Goal: Task Accomplishment & Management: Manage account settings

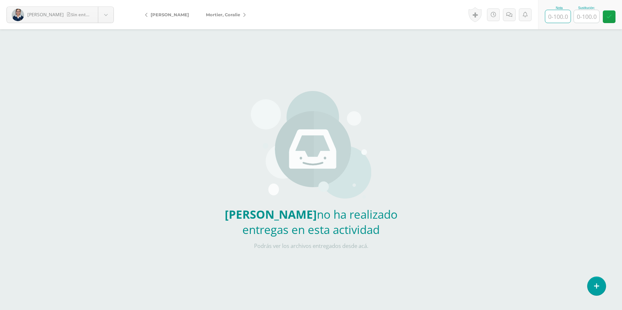
click at [551, 14] on input "text" at bounding box center [557, 16] width 25 height 13
type input "0"
click at [513, 18] on link at bounding box center [507, 14] width 13 height 15
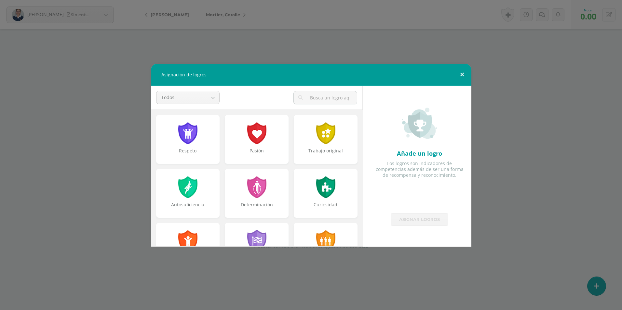
drag, startPoint x: 461, startPoint y: 74, endPoint x: 564, endPoint y: 22, distance: 115.5
click at [464, 74] on button at bounding box center [462, 75] width 19 height 22
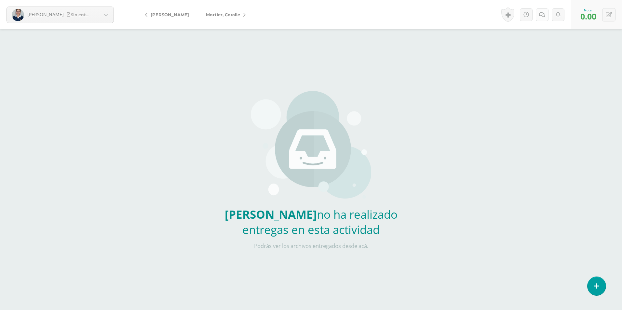
click at [541, 16] on icon at bounding box center [542, 15] width 6 height 6
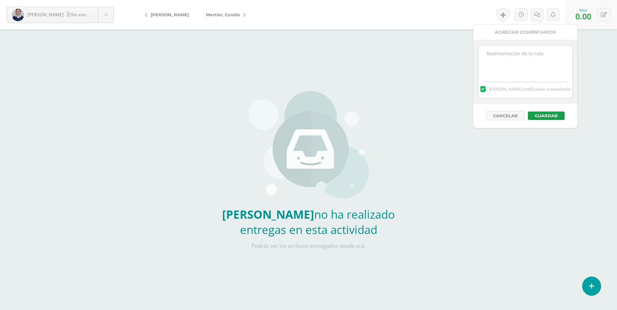
click at [529, 54] on textarea at bounding box center [526, 62] width 94 height 33
paste textarea "No entregó el ejercicio realizado en clase. Puede entregar nuevamente sobre el …"
type textarea "No entregó el ejercicio realizado en clase. Puede entregar nuevamente sobre el …"
click at [548, 113] on button "Guardar" at bounding box center [546, 116] width 37 height 8
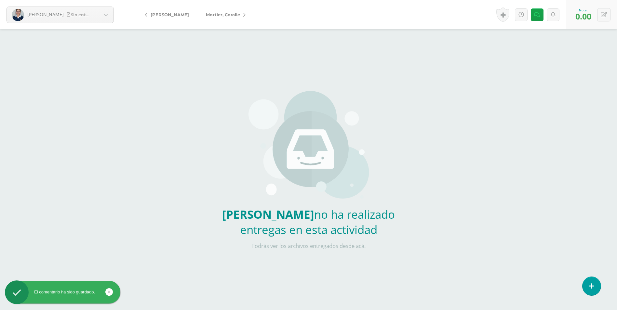
click at [243, 14] on icon at bounding box center [244, 15] width 2 height 5
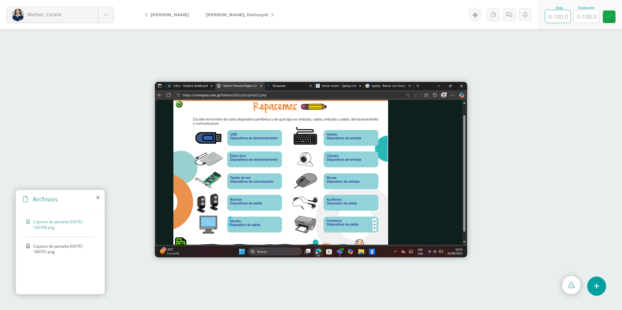
click at [562, 21] on input "text" at bounding box center [557, 16] width 25 height 13
type input "100"
click at [242, 13] on span "[PERSON_NAME], Darianyel" at bounding box center [237, 14] width 62 height 5
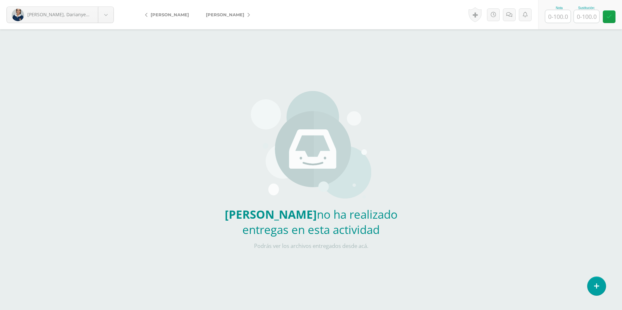
drag, startPoint x: 564, startPoint y: 18, endPoint x: 516, endPoint y: 15, distance: 47.9
click at [564, 18] on input "text" at bounding box center [557, 16] width 25 height 13
type input "0"
click at [507, 20] on link at bounding box center [509, 14] width 13 height 13
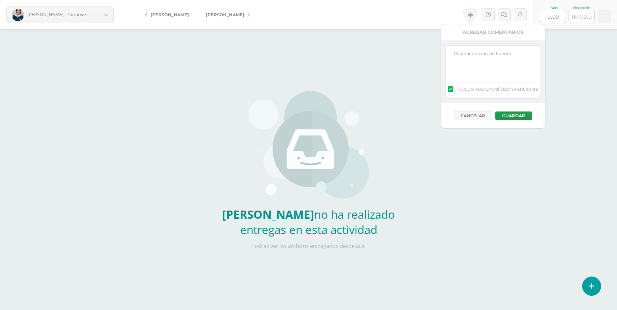
click at [504, 50] on textarea at bounding box center [493, 62] width 94 height 33
paste textarea "No entregó el ejercicio realizado en clase. Puede entregar nuevamente sobre el …"
type textarea "No entregó el ejercicio realizado en clase. Puede entregar nuevamente sobre el …"
click at [514, 110] on div "Cancelar Guardar" at bounding box center [493, 115] width 104 height 25
click at [514, 116] on button "Guardar" at bounding box center [513, 116] width 37 height 8
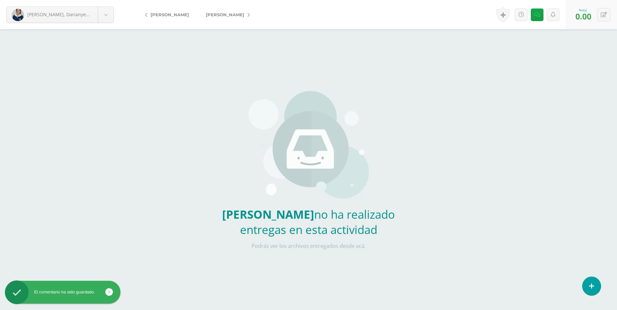
click at [248, 14] on icon at bounding box center [249, 15] width 2 height 5
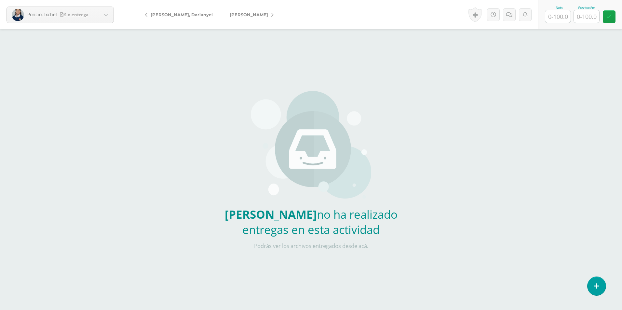
click at [555, 18] on input "text" at bounding box center [557, 16] width 25 height 13
type input "0"
click at [511, 20] on link at bounding box center [509, 14] width 13 height 13
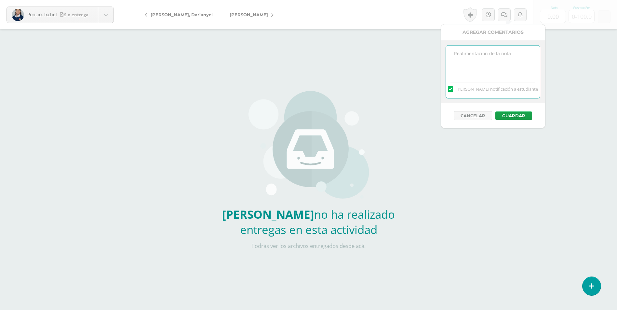
click at [456, 51] on textarea at bounding box center [493, 62] width 94 height 33
paste textarea "No entregó el ejercicio realizado en clase. Puede entregar nuevamente sobre el …"
type textarea "No entregó el ejercicio realizado en clase. Puede entregar nuevamente sobre el …"
click at [518, 114] on button "Guardar" at bounding box center [513, 116] width 37 height 8
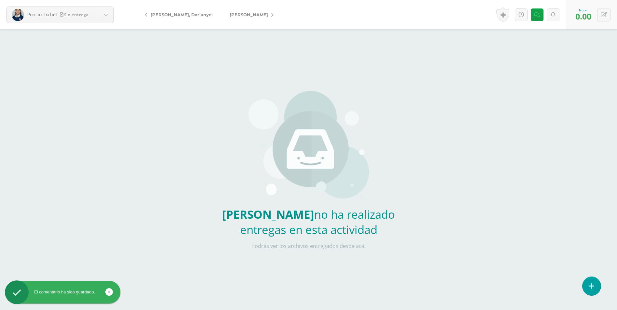
click at [271, 16] on icon at bounding box center [272, 15] width 2 height 5
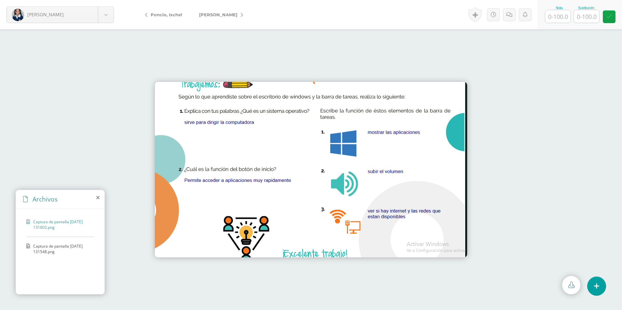
click at [553, 18] on input "text" at bounding box center [557, 16] width 25 height 13
type input "100"
click at [228, 14] on span "[PERSON_NAME]" at bounding box center [218, 14] width 38 height 5
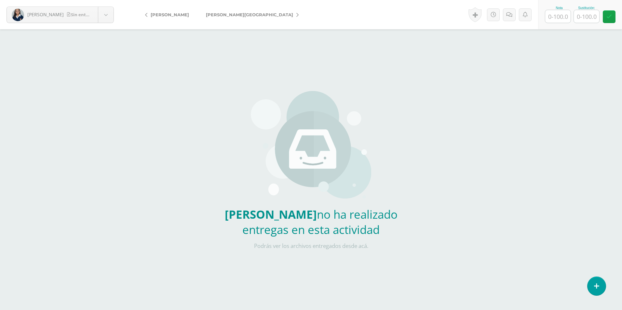
click at [557, 19] on input "text" at bounding box center [557, 16] width 25 height 13
type input "0"
click at [509, 16] on icon at bounding box center [509, 15] width 6 height 6
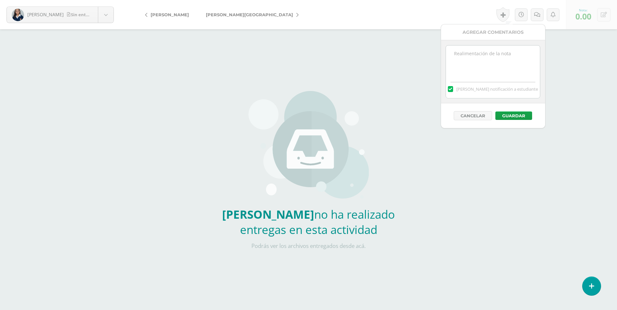
click at [503, 60] on textarea at bounding box center [493, 62] width 94 height 33
paste textarea "No entregó el ejercicio realizado en clase. Puede entregar nuevamente sobre el …"
type textarea "No entregó el ejercicio realizado en clase. Puede entregar nuevamente sobre el …"
click at [525, 116] on button "Guardar" at bounding box center [513, 116] width 37 height 8
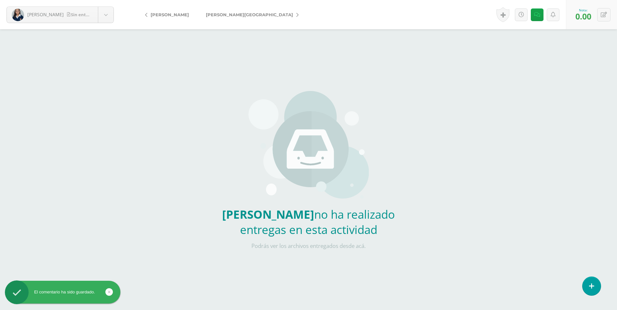
click at [249, 10] on link "[PERSON_NAME][GEOGRAPHIC_DATA]" at bounding box center [250, 15] width 106 height 16
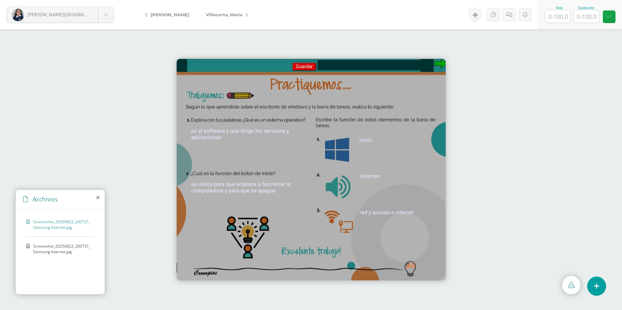
click at [555, 18] on input "text" at bounding box center [557, 16] width 25 height 13
type input "100"
click at [245, 14] on link "Villacorta, Maria" at bounding box center [225, 15] width 56 height 16
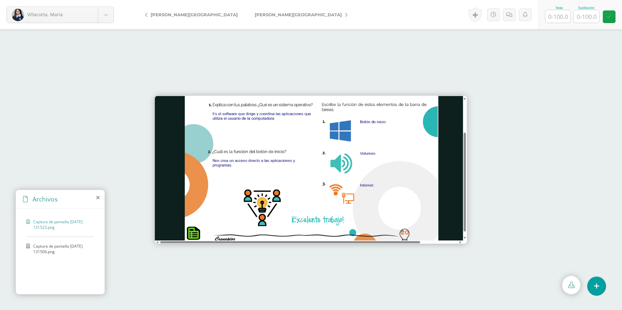
click at [555, 16] on input "text" at bounding box center [557, 16] width 25 height 13
type input "100"
click at [251, 12] on link "[PERSON_NAME][GEOGRAPHIC_DATA]" at bounding box center [299, 15] width 106 height 16
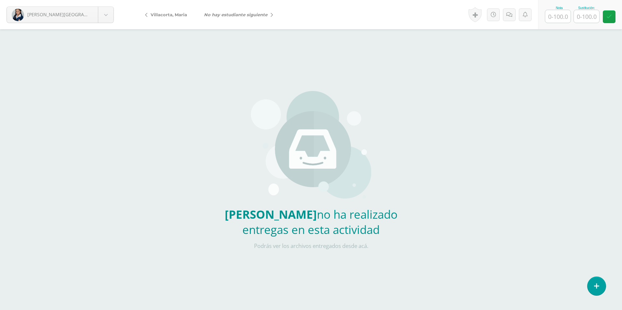
drag, startPoint x: 559, startPoint y: 16, endPoint x: 329, endPoint y: 26, distance: 229.9
click at [558, 16] on input "text" at bounding box center [557, 16] width 25 height 13
type input "0"
click at [507, 14] on icon at bounding box center [509, 15] width 6 height 6
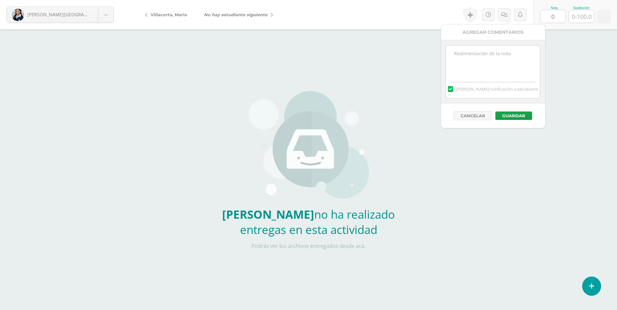
click at [493, 41] on div "[PERSON_NAME] notificación a estudiante" at bounding box center [493, 71] width 104 height 63
drag, startPoint x: 500, startPoint y: 55, endPoint x: 502, endPoint y: 74, distance: 18.4
click at [500, 55] on textarea at bounding box center [493, 62] width 94 height 33
paste textarea "No entregó el ejercicio realizado en clase. Puede entregar nuevamente sobre el …"
type textarea "No entregó el ejercicio realizado en clase. Puede entregar nuevamente sobre el …"
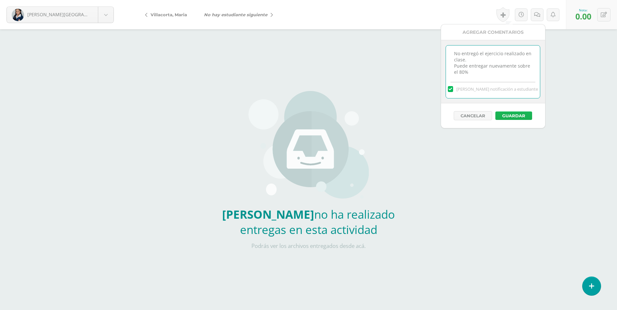
click at [524, 117] on button "Guardar" at bounding box center [513, 116] width 37 height 8
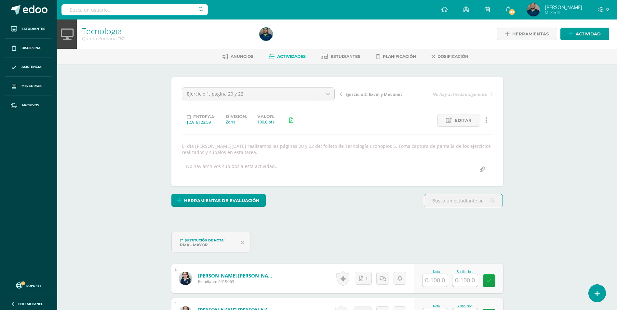
scroll to position [0, 0]
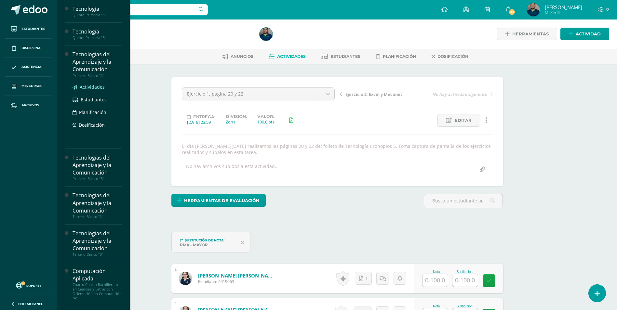
click at [95, 87] on span "Actividades" at bounding box center [92, 87] width 25 height 6
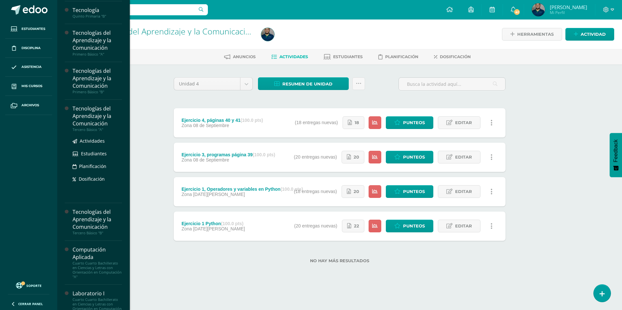
scroll to position [33, 0]
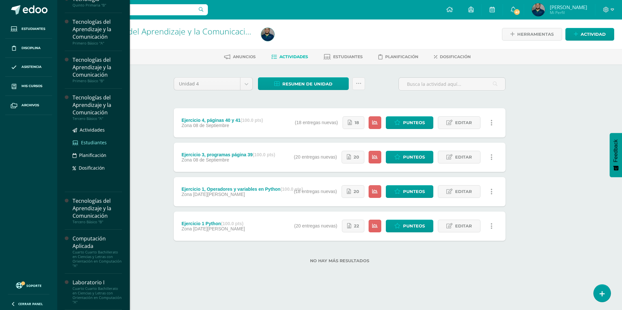
click at [100, 141] on span "Estudiantes" at bounding box center [94, 143] width 26 height 6
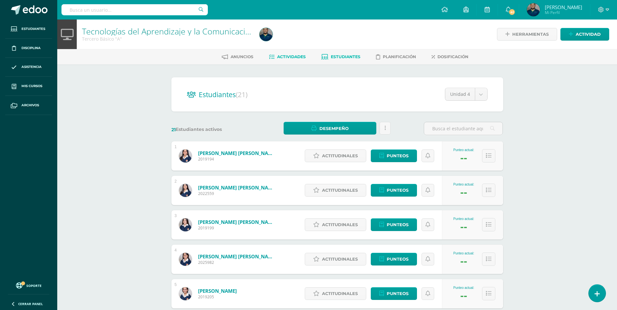
click at [287, 60] on link "Actividades" at bounding box center [287, 57] width 37 height 10
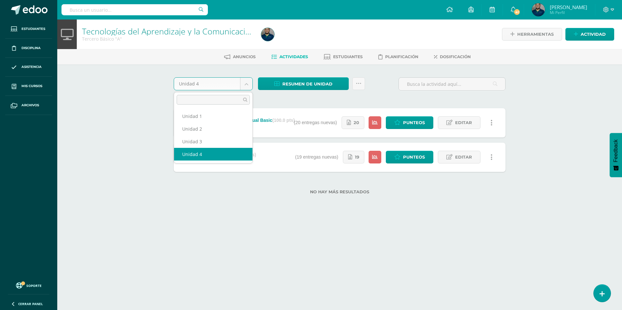
click at [251, 84] on body "Estudiantes Disciplina Asistencia Mis cursos Archivos Soporte Ayuda Reportar un…" at bounding box center [311, 107] width 622 height 215
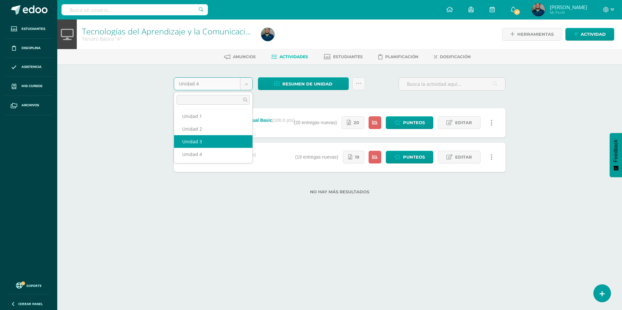
select select "Unidad 3"
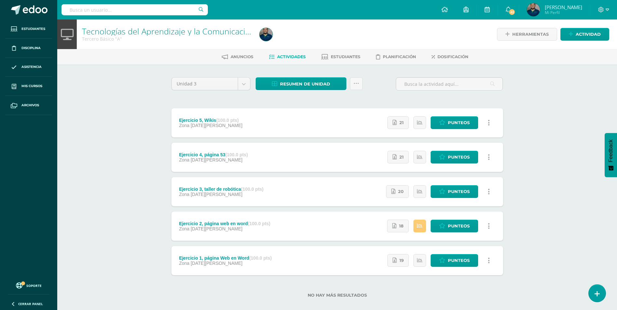
click at [304, 92] on div "Resumen de unidad Descargar como HTML Descargar como PDF Descargar como XLS Env…" at bounding box center [309, 86] width 112 height 19
click at [305, 86] on span "Resumen de unidad" at bounding box center [305, 84] width 50 height 12
click at [303, 54] on link "Descargar como PDF" at bounding box center [301, 52] width 69 height 10
click at [400, 225] on span "18" at bounding box center [401, 226] width 5 height 12
click at [454, 226] on span "Punteos" at bounding box center [459, 226] width 22 height 12
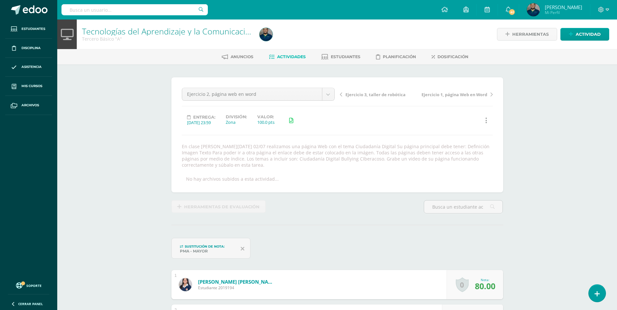
scroll to position [0, 0]
click at [485, 120] on link at bounding box center [486, 120] width 13 height 13
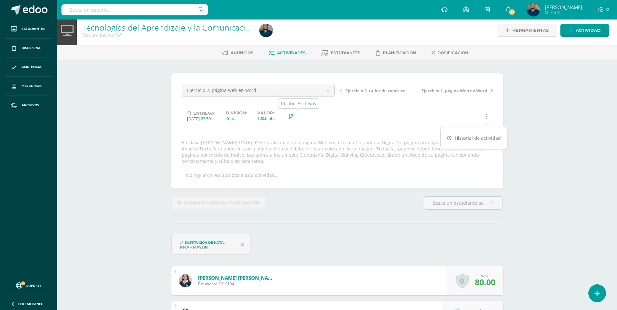
scroll to position [0, 0]
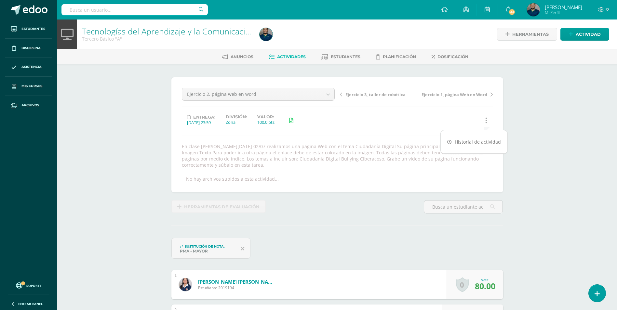
click at [282, 56] on span "Actividades" at bounding box center [291, 56] width 29 height 5
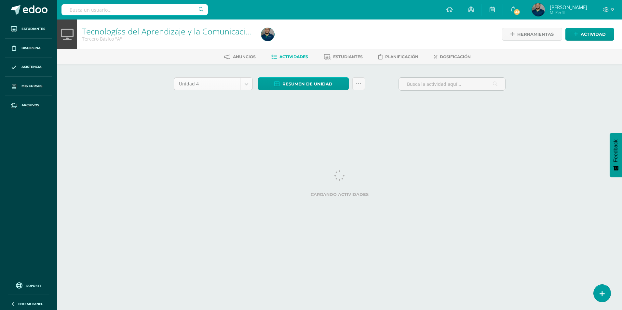
click at [245, 82] on body "Estudiantes Disciplina Asistencia Mis cursos Archivos Soporte Ayuda Reportar un…" at bounding box center [311, 60] width 622 height 121
select select "Unidad 3"
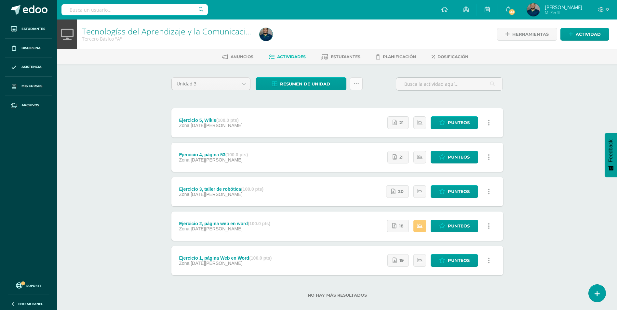
click at [359, 80] on link at bounding box center [356, 83] width 13 height 13
click at [353, 102] on link "Enviar punteos a revision" at bounding box center [340, 105] width 72 height 16
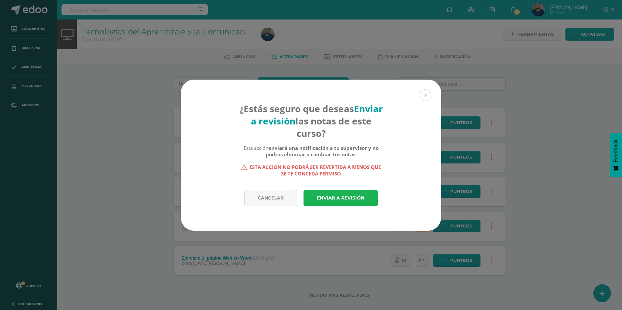
click at [350, 195] on link "Enviar a revisión" at bounding box center [341, 198] width 74 height 17
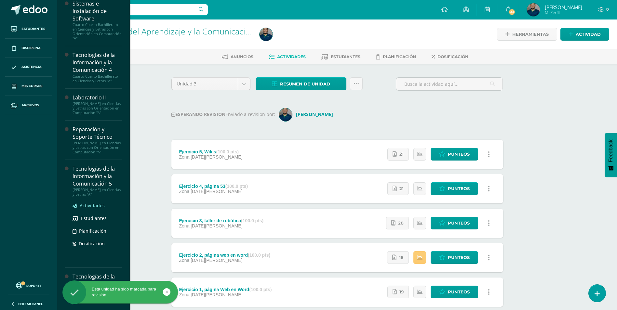
click at [93, 206] on span "Actividades" at bounding box center [92, 206] width 25 height 6
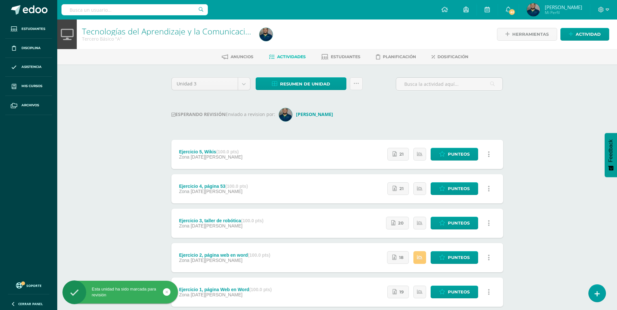
scroll to position [226, 0]
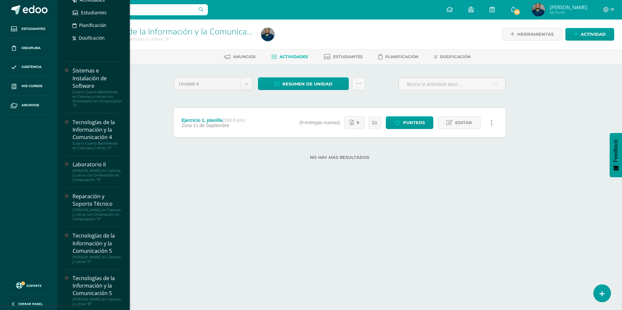
scroll to position [285, 0]
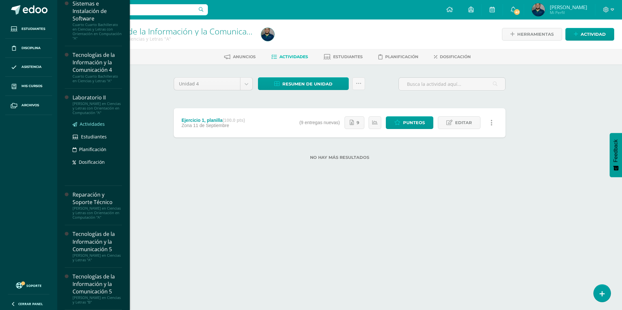
drag, startPoint x: 98, startPoint y: 126, endPoint x: 102, endPoint y: 126, distance: 4.2
click at [98, 126] on span "Actividades" at bounding box center [92, 124] width 25 height 6
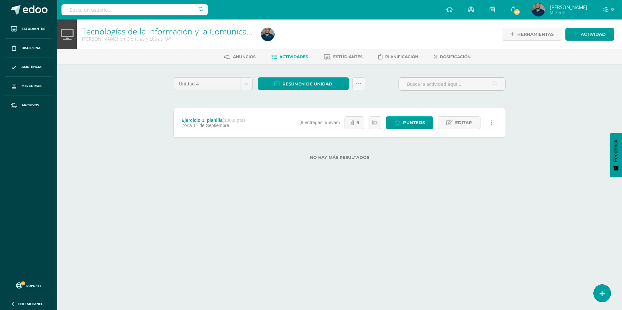
scroll to position [226, 0]
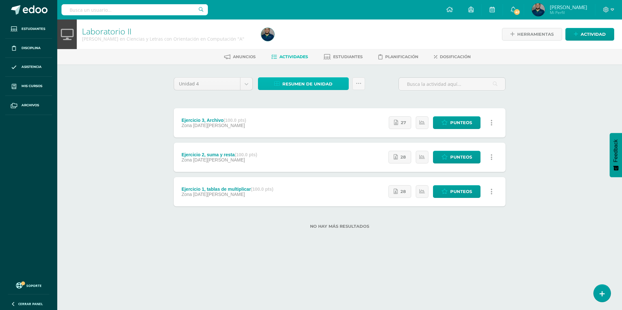
click at [333, 80] on link "Resumen de unidad" at bounding box center [303, 83] width 91 height 13
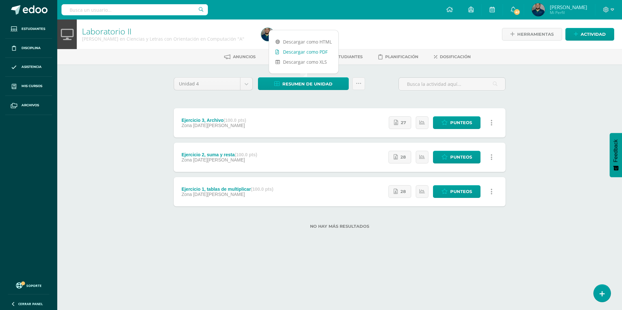
click at [316, 49] on link "Descargar como PDF" at bounding box center [303, 52] width 69 height 10
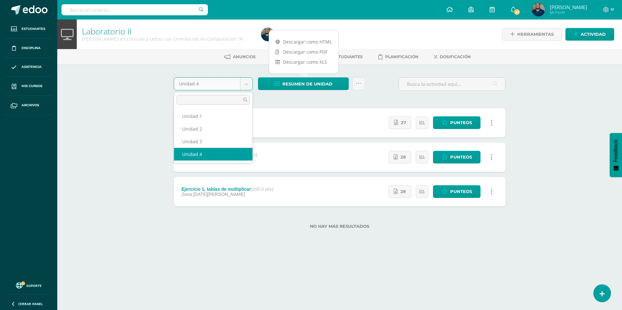
drag, startPoint x: 248, startPoint y: 83, endPoint x: 228, endPoint y: 89, distance: 20.5
click at [247, 83] on body "Estudiantes Disciplina Asistencia Mis cursos Archivos Soporte Ayuda Reportar un…" at bounding box center [311, 125] width 622 height 250
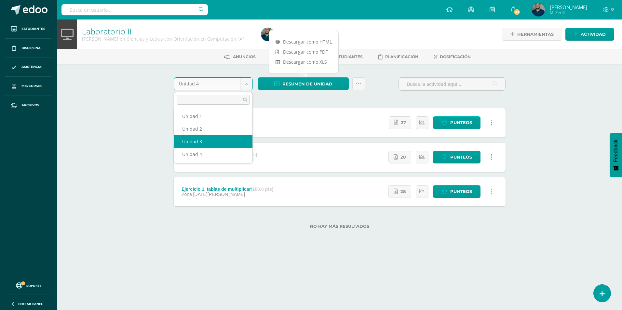
select select "Unidad 3"
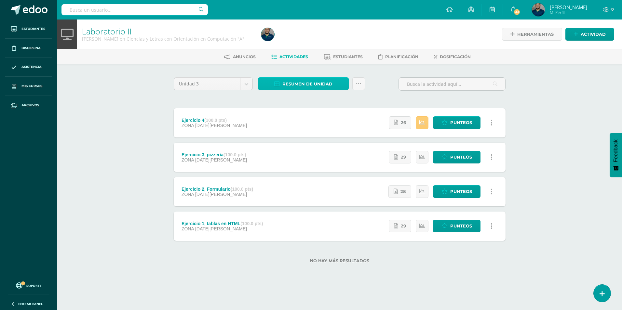
click at [323, 86] on span "Resumen de unidad" at bounding box center [307, 84] width 50 height 12
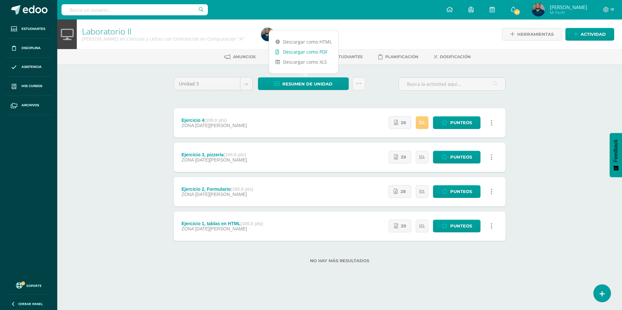
click at [319, 52] on link "Descargar como PDF" at bounding box center [303, 52] width 69 height 10
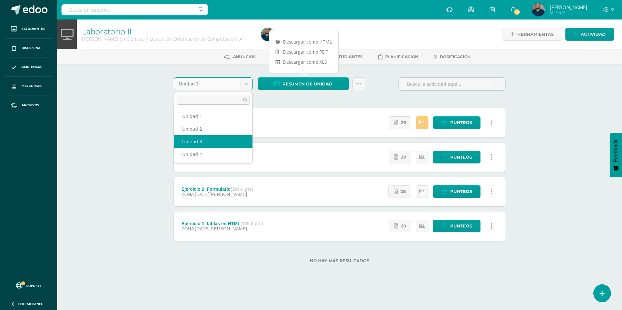
drag, startPoint x: 248, startPoint y: 82, endPoint x: 241, endPoint y: 107, distance: 26.7
click at [248, 82] on body "Estudiantes Disciplina Asistencia Mis cursos Archivos Soporte Ayuda Reportar un…" at bounding box center [311, 142] width 622 height 284
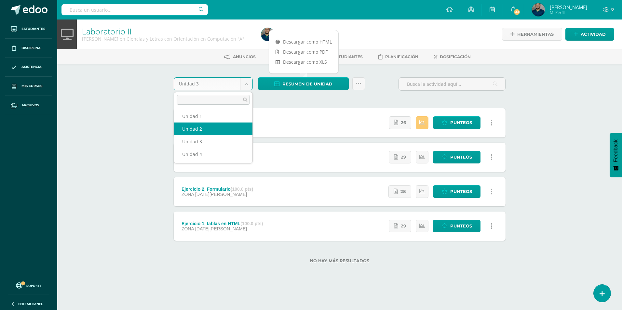
select select "Unidad 2"
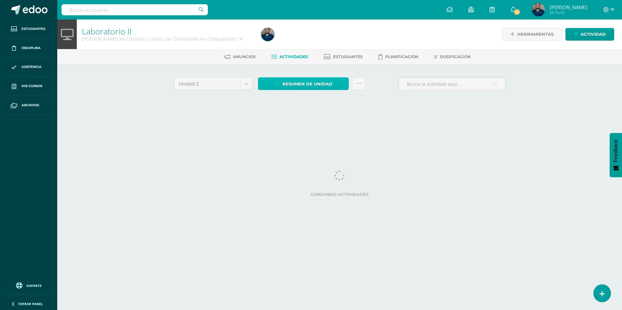
click at [318, 87] on span "Resumen de unidad" at bounding box center [307, 84] width 50 height 12
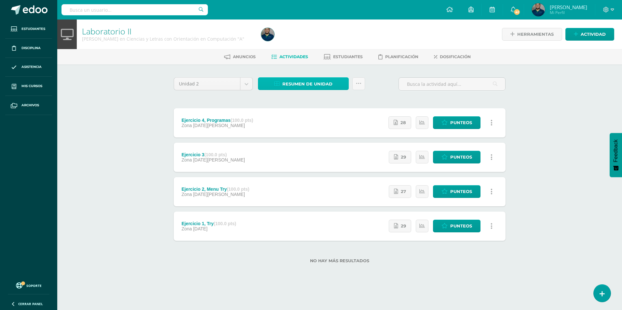
click at [331, 88] on span "Resumen de unidad" at bounding box center [307, 84] width 50 height 12
click at [316, 100] on div "Unidad 2 Unidad 1 Unidad 2 Unidad 3 Unidad 4 Resumen de unidad Enviar punteos a…" at bounding box center [339, 174] width 337 height 194
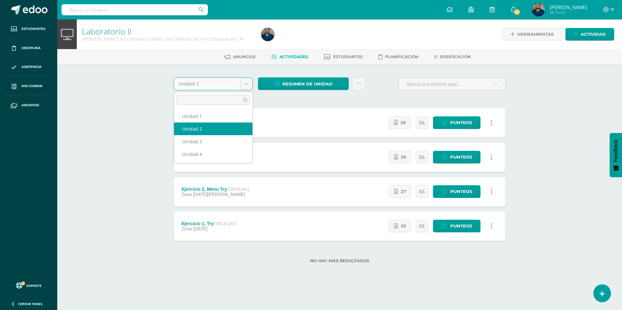
drag, startPoint x: 242, startPoint y: 82, endPoint x: 232, endPoint y: 87, distance: 11.5
click at [242, 82] on body "Estudiantes Disciplina Asistencia Mis cursos Archivos Soporte Ayuda Reportar un…" at bounding box center [311, 142] width 622 height 284
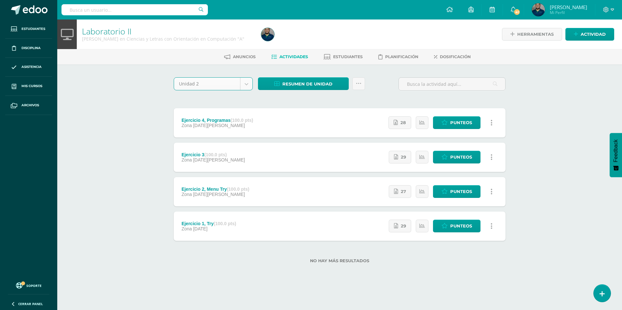
click at [246, 82] on body "Estudiantes Disciplina Asistencia Mis cursos Archivos Soporte Ayuda Reportar un…" at bounding box center [311, 142] width 622 height 284
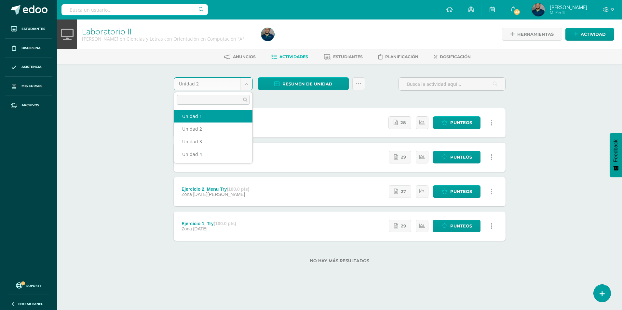
select select "Unidad 1"
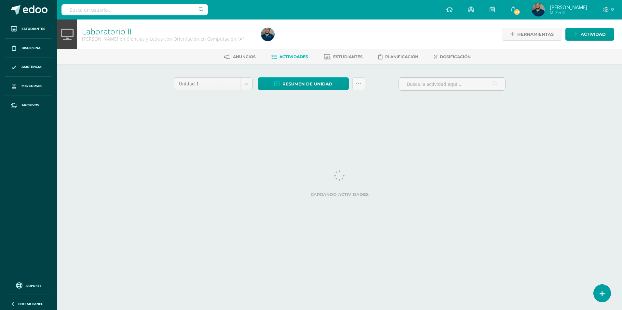
click at [245, 86] on body "Estudiantes Disciplina Asistencia Mis cursos Archivos Soporte Ayuda Reportar un…" at bounding box center [311, 60] width 622 height 121
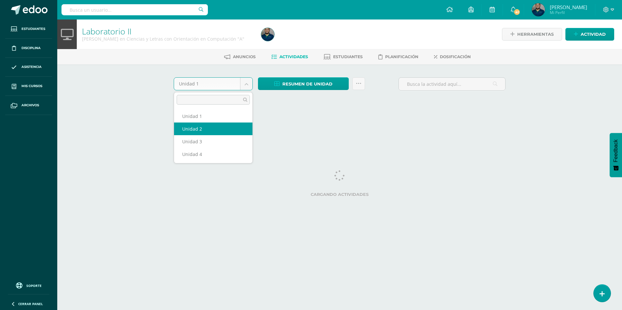
select select "Unidad 2"
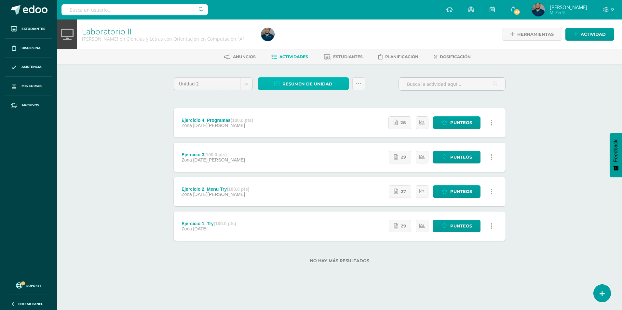
click at [321, 84] on span "Resumen de unidad" at bounding box center [307, 84] width 50 height 12
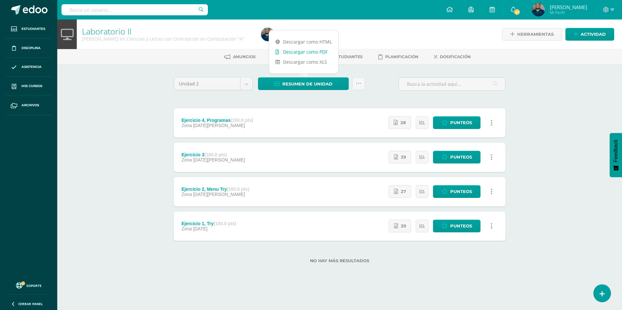
click at [320, 52] on link "Descargar como PDF" at bounding box center [303, 52] width 69 height 10
click at [242, 84] on body "Estudiantes Disciplina Asistencia Mis cursos Archivos Soporte Ayuda Reportar un…" at bounding box center [311, 142] width 622 height 284
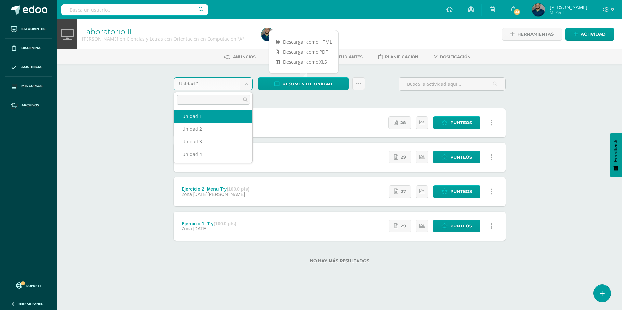
select select "Unidad 1"
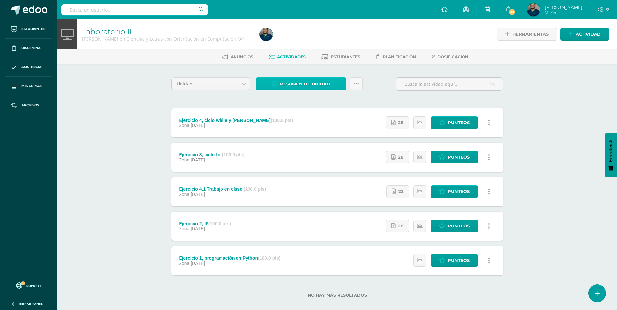
click at [317, 78] on span "Resumen de unidad" at bounding box center [305, 84] width 50 height 12
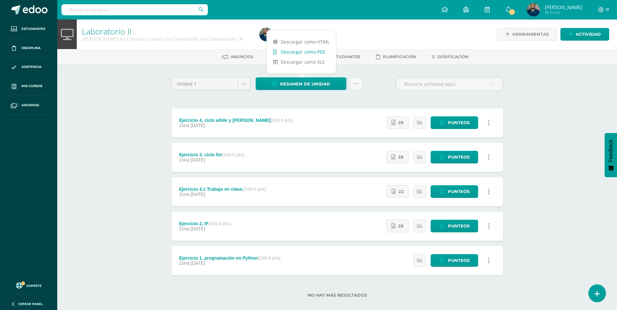
click at [322, 51] on link "Descargar como PDF" at bounding box center [301, 52] width 69 height 10
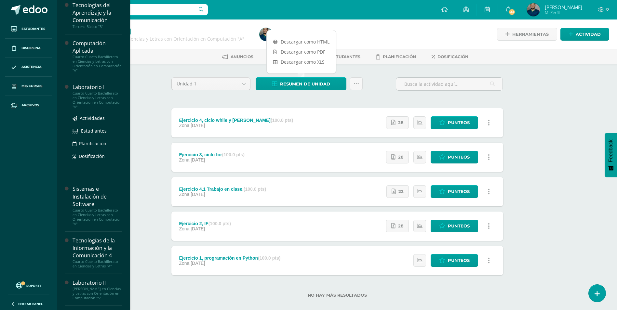
scroll to position [223, 0]
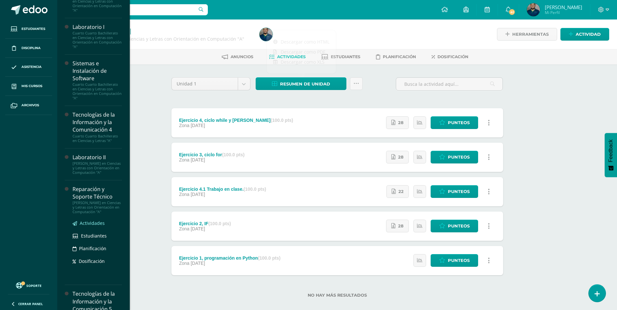
click at [92, 226] on span "Actividades" at bounding box center [92, 223] width 25 height 6
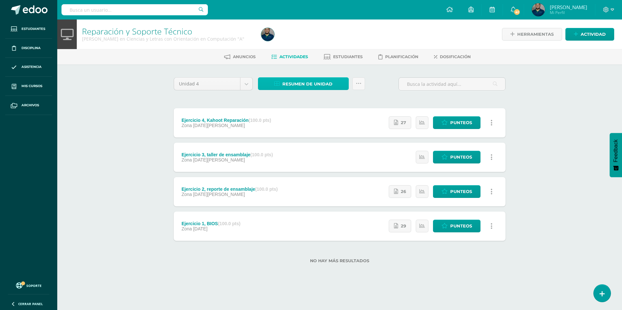
click at [314, 81] on span "Resumen de unidad" at bounding box center [307, 84] width 50 height 12
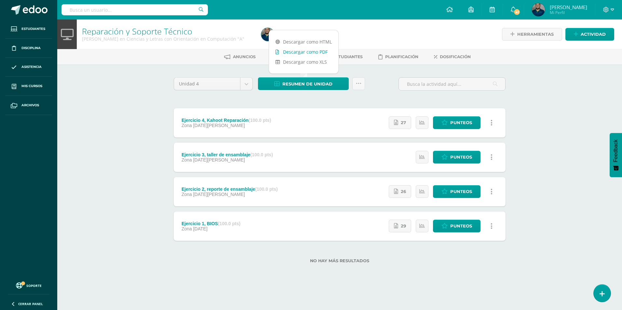
click at [305, 52] on link "Descargar como PDF" at bounding box center [303, 52] width 69 height 10
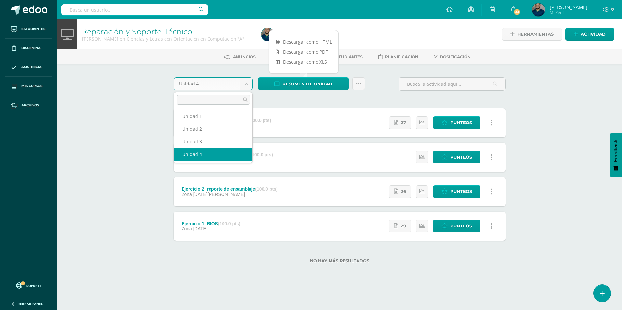
click at [248, 87] on body "Estudiantes Disciplina Asistencia Mis cursos Archivos Soporte Ayuda Reportar un…" at bounding box center [311, 142] width 622 height 284
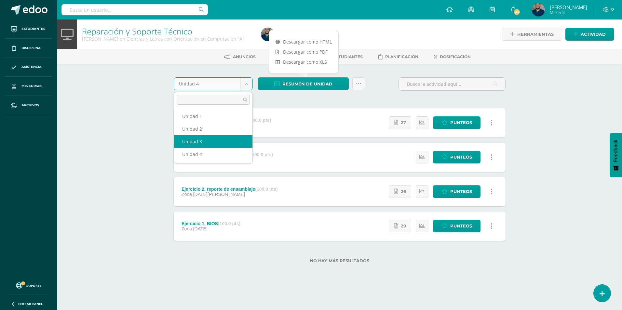
select select "Unidad 3"
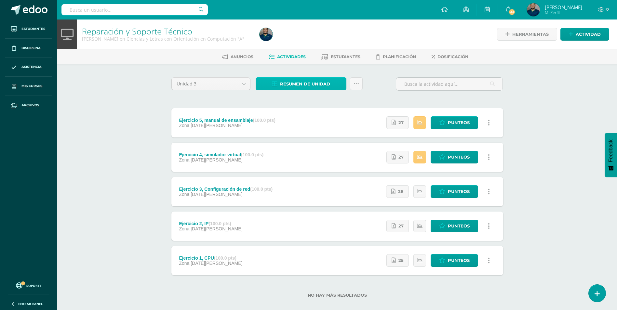
click at [287, 85] on span "Resumen de unidad" at bounding box center [305, 84] width 50 height 12
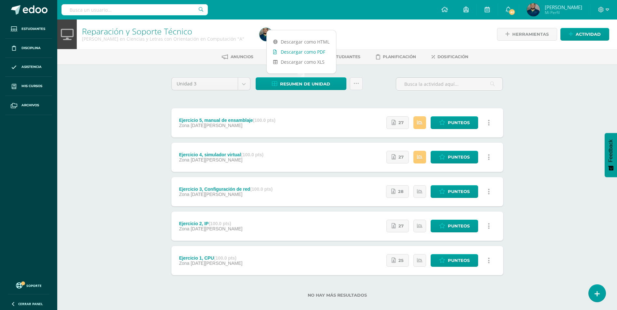
click at [313, 51] on link "Descargar como PDF" at bounding box center [301, 52] width 69 height 10
click at [242, 84] on body "Estudiantes Disciplina Asistencia Mis cursos Archivos Soporte Ayuda Reportar un…" at bounding box center [308, 159] width 617 height 319
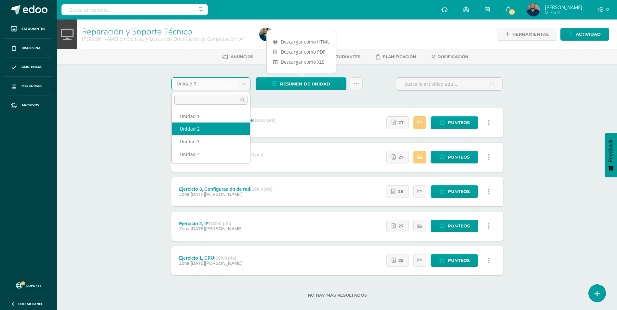
select select "Unidad 2"
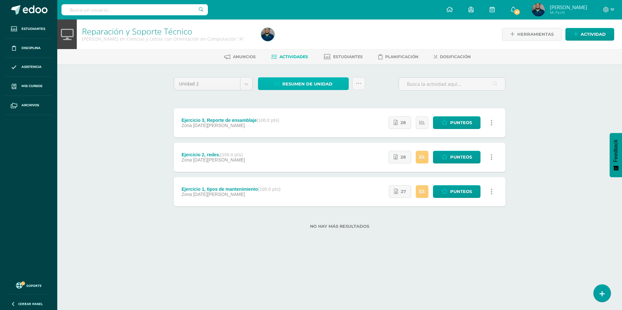
click at [311, 85] on span "Resumen de unidad" at bounding box center [307, 84] width 50 height 12
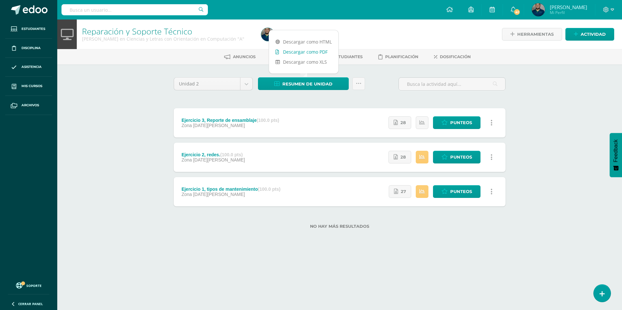
click at [316, 52] on link "Descargar como PDF" at bounding box center [303, 52] width 69 height 10
click at [247, 84] on body "Estudiantes Disciplina Asistencia Mis cursos Archivos Soporte Ayuda Reportar un…" at bounding box center [311, 125] width 622 height 250
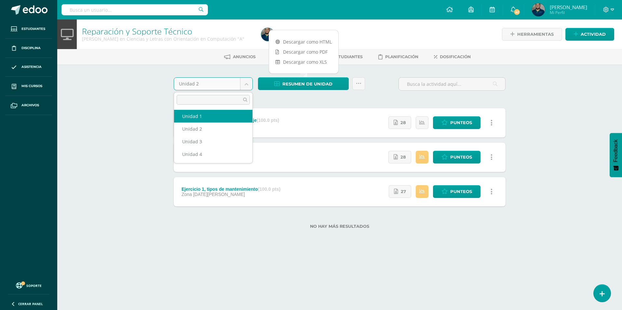
select select "Unidad 1"
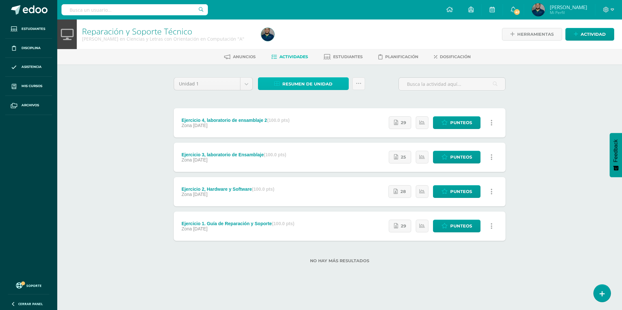
click at [312, 84] on span "Resumen de unidad" at bounding box center [307, 84] width 50 height 12
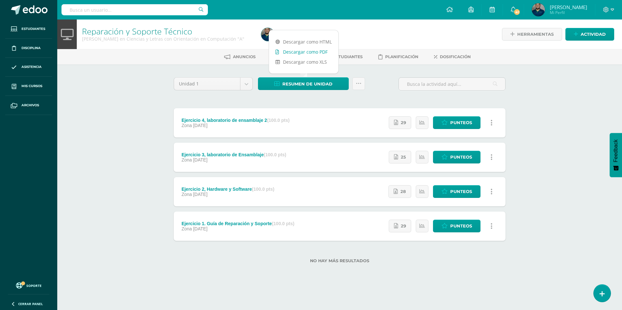
click at [307, 50] on link "Descargar como PDF" at bounding box center [303, 52] width 69 height 10
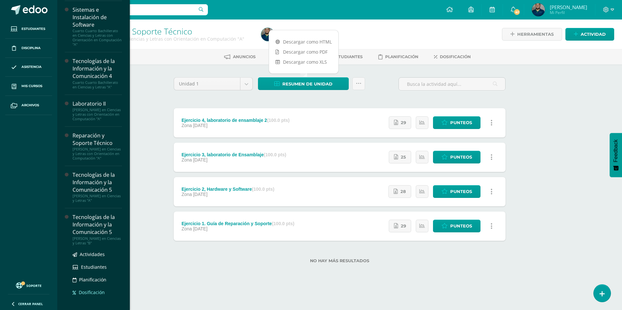
scroll to position [292, 0]
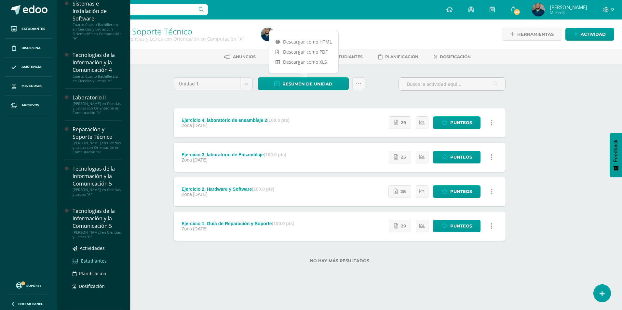
drag, startPoint x: 95, startPoint y: 261, endPoint x: 103, endPoint y: 261, distance: 8.1
click at [95, 261] on span "Estudiantes" at bounding box center [94, 261] width 26 height 6
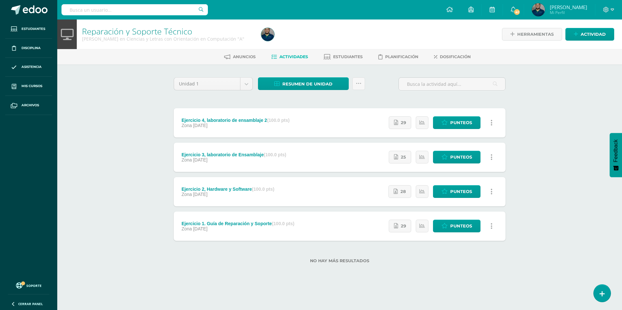
scroll to position [226, 0]
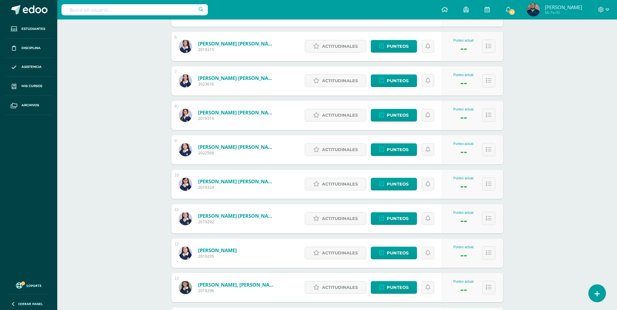
scroll to position [293, 0]
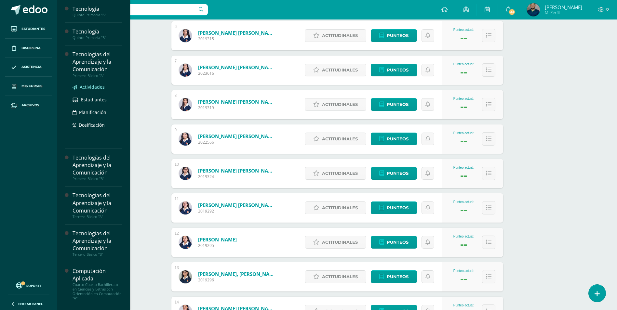
click at [98, 87] on span "Actividades" at bounding box center [92, 87] width 25 height 6
